Goal: Check status: Check status

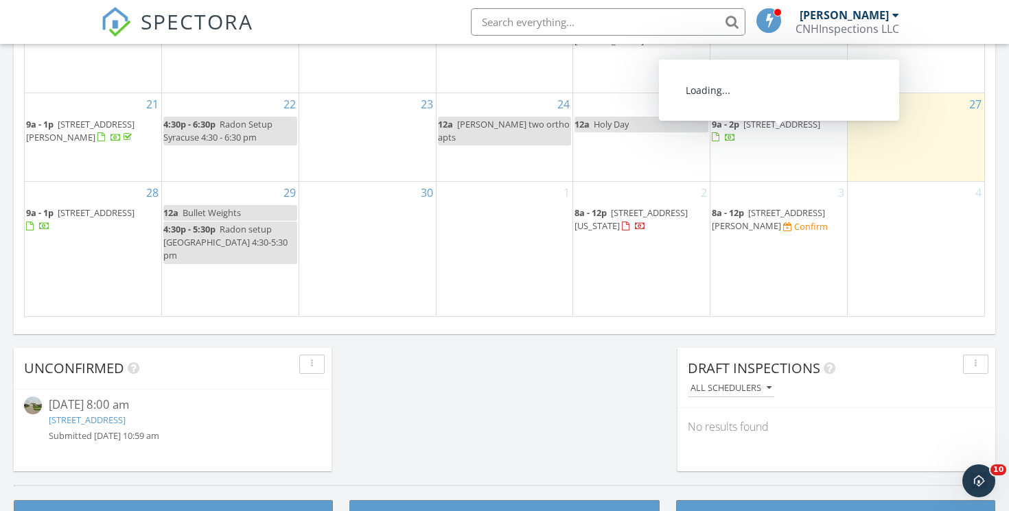
click at [817, 130] on span "[STREET_ADDRESS]" at bounding box center [781, 124] width 77 height 12
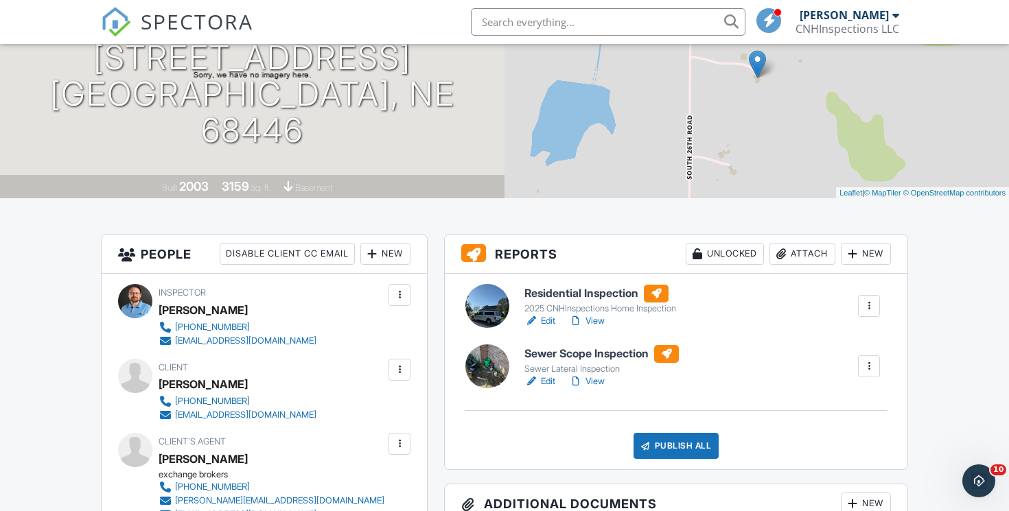
scroll to position [171, 0]
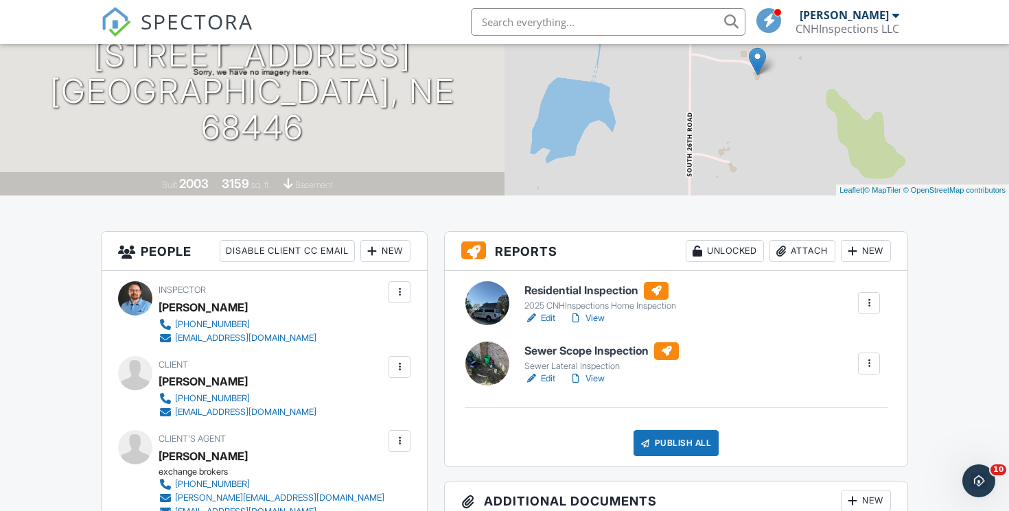
click at [602, 319] on link "View" at bounding box center [587, 319] width 36 height 14
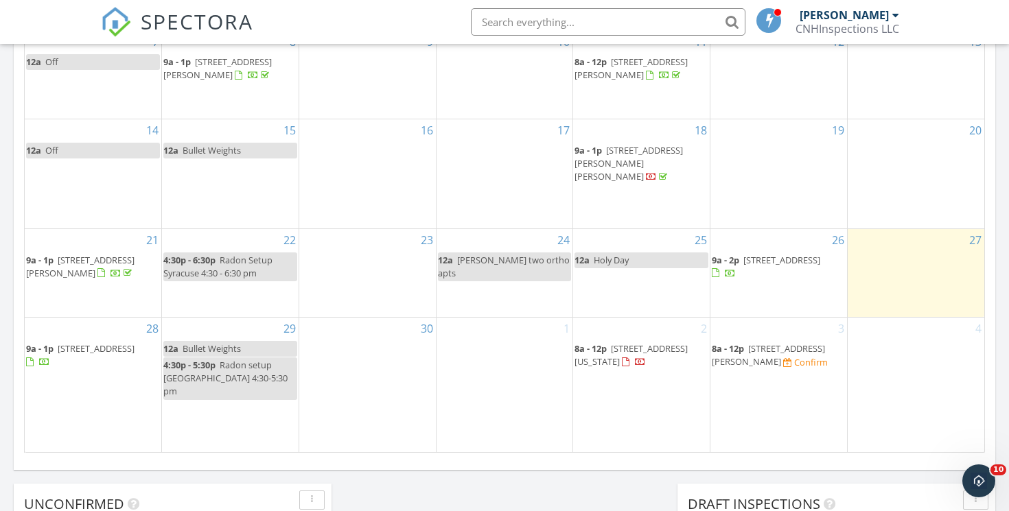
scroll to position [982, 0]
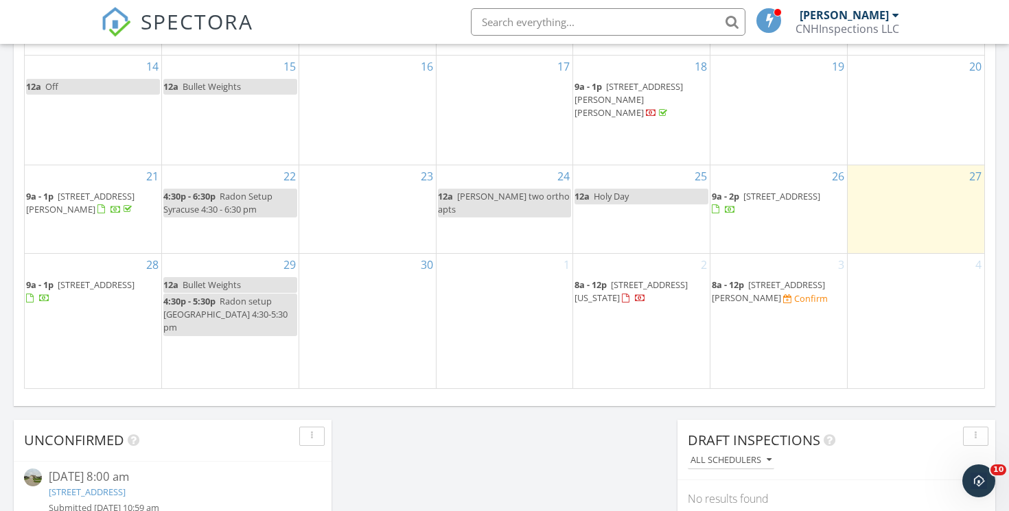
click at [786, 202] on span "[STREET_ADDRESS]" at bounding box center [781, 196] width 77 height 12
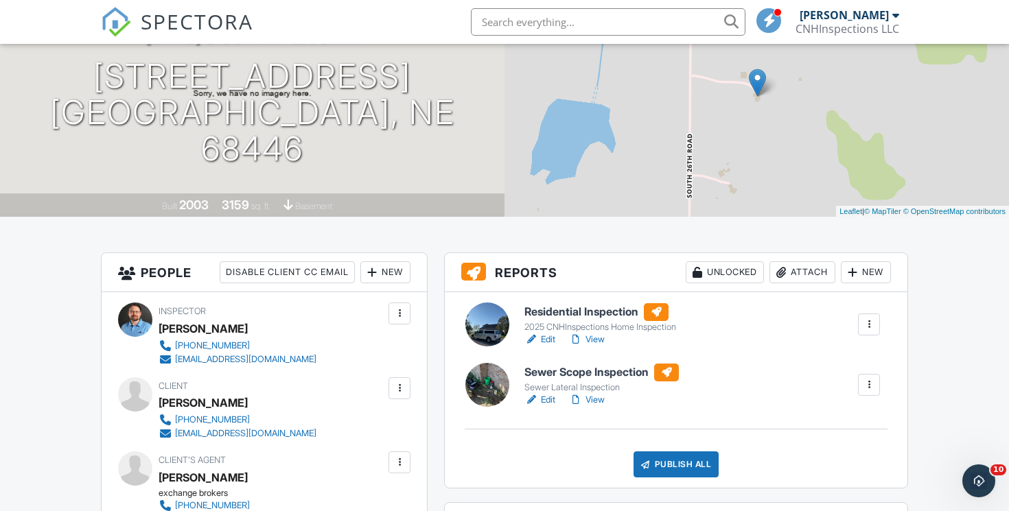
click at [601, 340] on link "View" at bounding box center [587, 340] width 36 height 14
